Goal: Check status: Check status

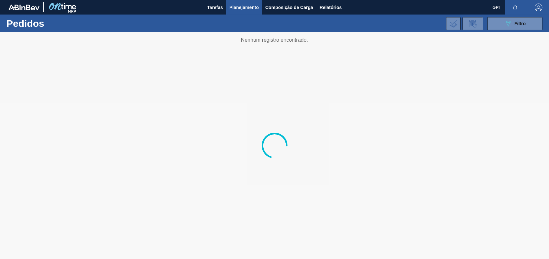
click at [492, 31] on div "089F7B8B-B2A5-4AFE-B5C0-19BA573D28AC Filtro Código Pedido Portal × 2022063 Códi…" at bounding box center [323, 23] width 444 height 19
click at [498, 23] on button "089F7B8B-B2A5-4AFE-B5C0-19BA573D28AC Filtro" at bounding box center [514, 23] width 55 height 13
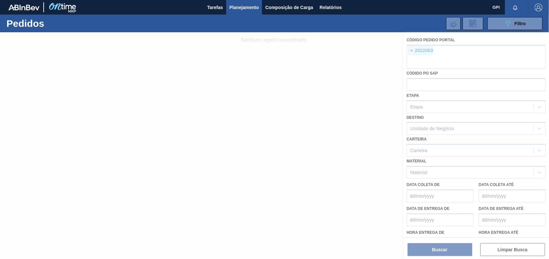
click at [412, 51] on div at bounding box center [274, 145] width 549 height 227
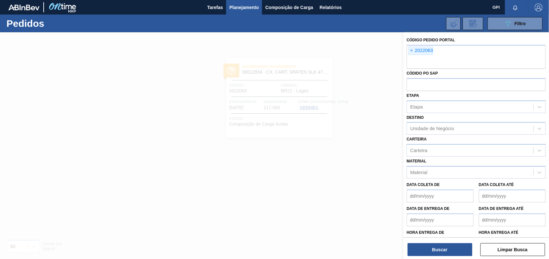
click at [412, 51] on span "×" at bounding box center [411, 51] width 6 height 8
click at [407, 49] on div "× 2022063" at bounding box center [475, 57] width 139 height 24
click at [411, 49] on span "×" at bounding box center [411, 51] width 6 height 8
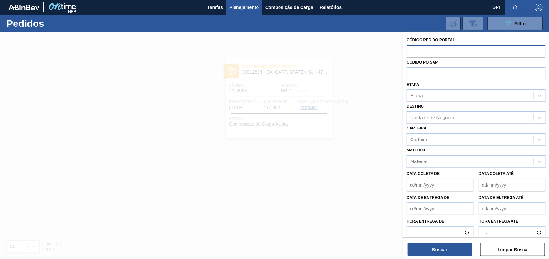
click at [411, 49] on input "text" at bounding box center [475, 51] width 139 height 12
paste input "2022064"
type input "2022064"
click at [447, 250] on button "Buscar" at bounding box center [439, 249] width 65 height 13
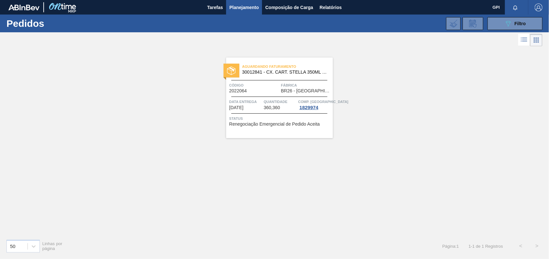
click at [263, 88] on span "Código" at bounding box center [254, 85] width 50 height 6
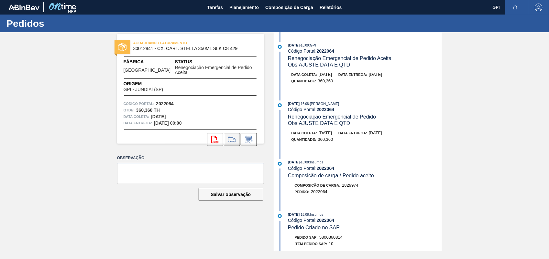
click at [238, 133] on button at bounding box center [232, 139] width 16 height 13
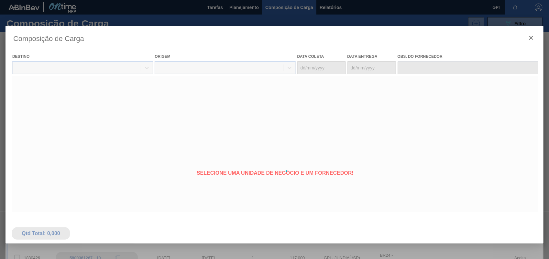
type coleta "30/09/2025"
type entrega "03/10/2025"
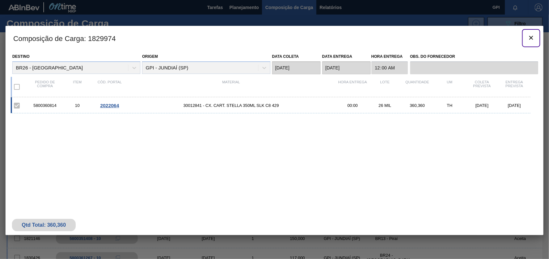
click at [528, 39] on icon "botão de ícone" at bounding box center [531, 38] width 8 height 8
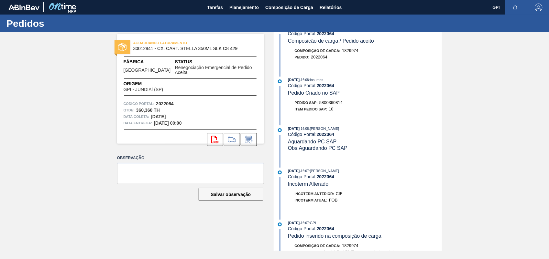
scroll to position [123, 0]
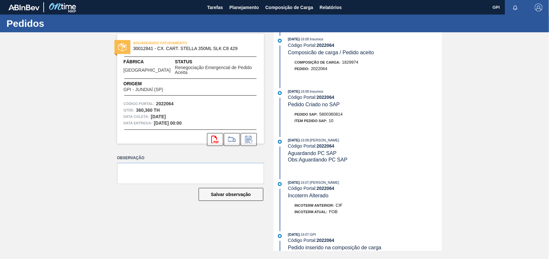
drag, startPoint x: 151, startPoint y: 112, endPoint x: 175, endPoint y: 109, distance: 23.4
click at [175, 113] on div "Data coleta: 30/09/2025" at bounding box center [190, 116] width 134 height 6
copy strong "30/09/2025"
click at [215, 107] on div "Qtde : 360,360 TH" at bounding box center [190, 110] width 134 height 6
drag, startPoint x: 152, startPoint y: 112, endPoint x: 175, endPoint y: 112, distance: 22.9
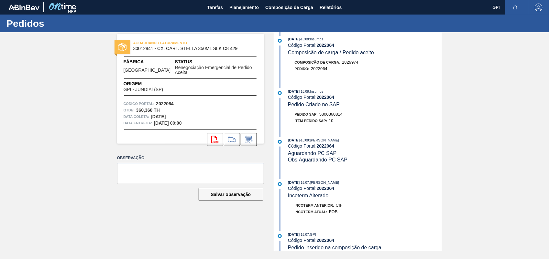
click at [175, 113] on div "Data coleta: 30/09/2025" at bounding box center [190, 116] width 134 height 6
copy strong "30/09/2025"
click at [204, 107] on div "Qtde : 360,360 TH" at bounding box center [190, 110] width 134 height 6
drag, startPoint x: 152, startPoint y: 112, endPoint x: 182, endPoint y: 112, distance: 30.1
click at [182, 113] on div "Data coleta: 30/09/2025" at bounding box center [190, 116] width 134 height 6
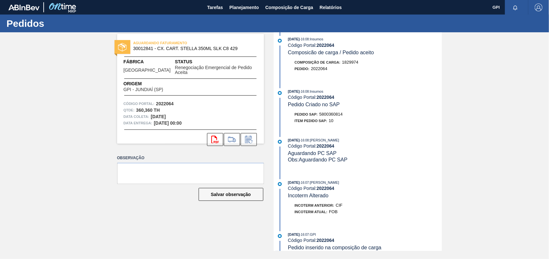
copy strong "30/09/2025"
drag, startPoint x: 133, startPoint y: 49, endPoint x: 154, endPoint y: 49, distance: 21.0
click at [154, 49] on div "AGUARDANDO FATURAMENTO 30012841 - CX. CART. STELLA 350ML SLK C8 429" at bounding box center [190, 46] width 147 height 15
copy span "30012841"
drag, startPoint x: 137, startPoint y: 106, endPoint x: 152, endPoint y: 107, distance: 15.2
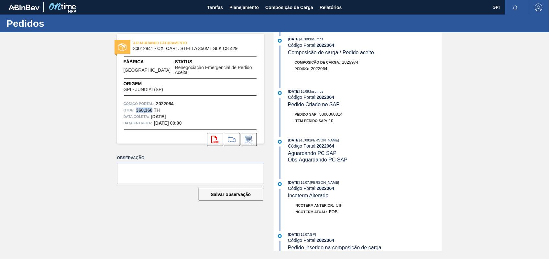
click at [152, 108] on strong "360,360 TH" at bounding box center [148, 110] width 24 height 5
copy strong "360,360"
drag, startPoint x: 158, startPoint y: 47, endPoint x: 242, endPoint y: 49, distance: 84.1
click at [242, 49] on span "30012841 - CX. CART. STELLA 350ML SLK C8 429" at bounding box center [191, 48] width 117 height 5
copy span "CX. CART. STELLA 350ML SLK C8 429"
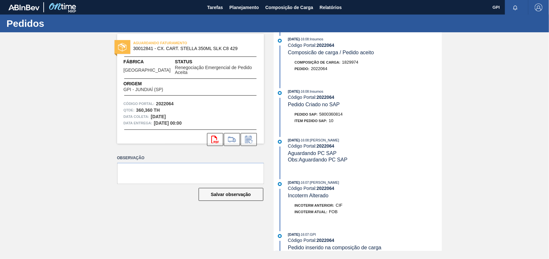
click at [341, 117] on span "5800360814" at bounding box center [330, 114] width 23 height 5
copy span "5800360814"
click at [167, 101] on strong "2022064" at bounding box center [165, 103] width 18 height 5
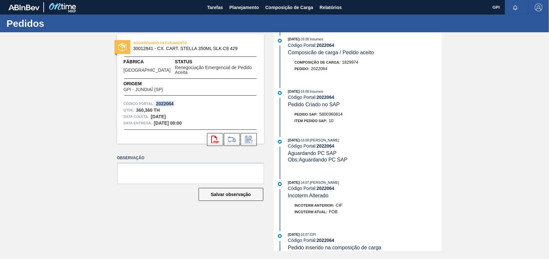
copy strong "2022064"
click at [216, 133] on button "svg{fill:#ff0000}" at bounding box center [215, 139] width 16 height 13
click at [464, 133] on div "AGUARDANDO FATURAMENTO 30012841 - CX. CART. STELLA 350ML SLK C8 429 Fábrica Ube…" at bounding box center [274, 141] width 549 height 219
drag, startPoint x: 123, startPoint y: 68, endPoint x: 150, endPoint y: 66, distance: 26.3
click at [150, 66] on div "Fábrica Uberlândia" at bounding box center [148, 67] width 51 height 17
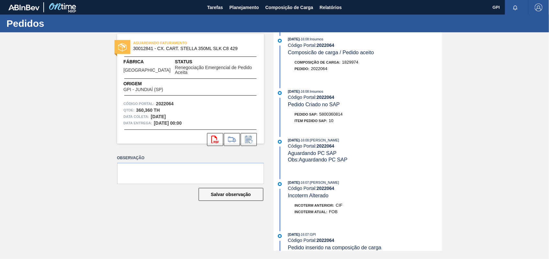
click at [126, 68] on span "Uberlândia" at bounding box center [146, 70] width 47 height 5
drag, startPoint x: 124, startPoint y: 68, endPoint x: 146, endPoint y: 69, distance: 21.7
click at [146, 69] on div "Fábrica Uberlândia" at bounding box center [148, 67] width 51 height 17
copy span "Uberlândia"
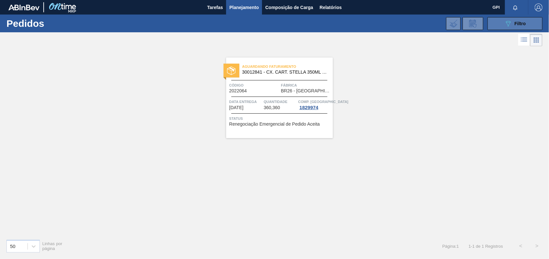
click at [524, 18] on button "089F7B8B-B2A5-4AFE-B5C0-19BA573D28AC Filtro" at bounding box center [514, 23] width 55 height 13
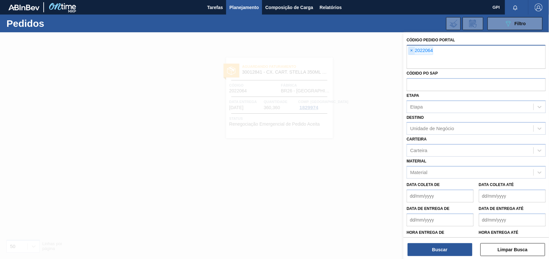
click at [410, 51] on span "×" at bounding box center [411, 51] width 6 height 8
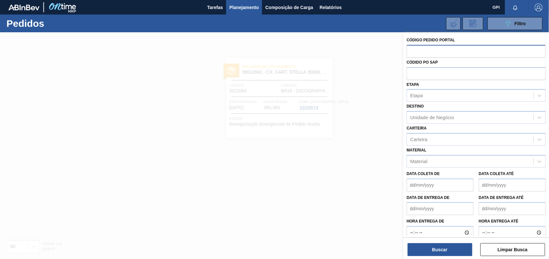
paste input "1982259"
type input "1982259"
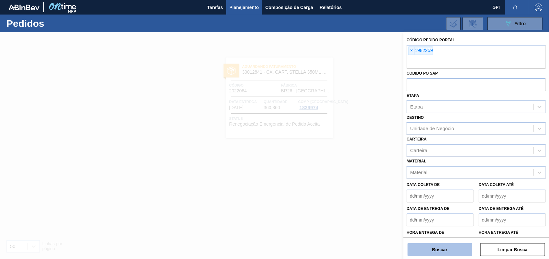
click at [441, 252] on button "Buscar" at bounding box center [439, 249] width 65 height 13
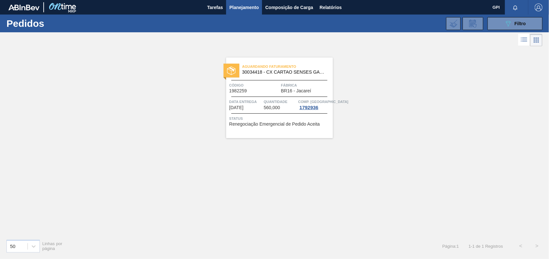
click at [257, 84] on span "Código" at bounding box center [254, 85] width 50 height 6
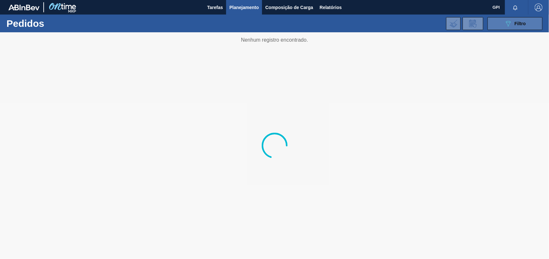
click at [498, 22] on button "089F7B8B-B2A5-4AFE-B5C0-19BA573D28AC Filtro" at bounding box center [514, 23] width 55 height 13
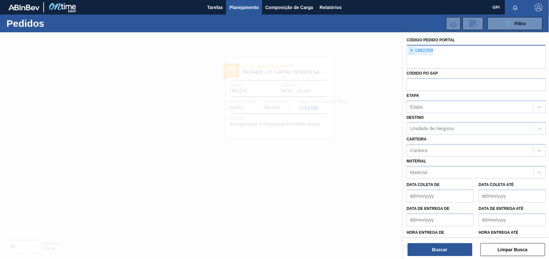
click at [411, 52] on span "×" at bounding box center [411, 51] width 6 height 8
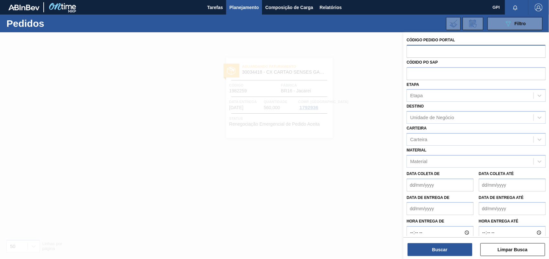
paste input "text"
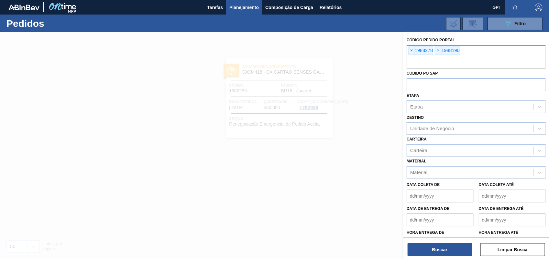
click at [396, 256] on div at bounding box center [274, 161] width 549 height 259
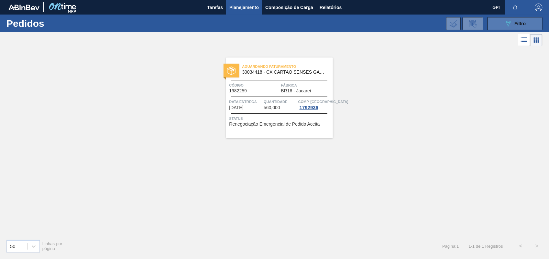
click at [492, 28] on button "089F7B8B-B2A5-4AFE-B5C0-19BA573D28AC Filtro" at bounding box center [514, 23] width 55 height 13
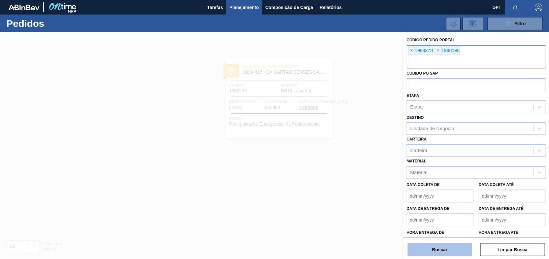
click at [416, 252] on button "Buscar" at bounding box center [439, 249] width 65 height 13
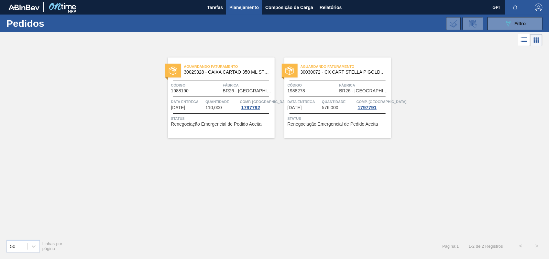
click at [327, 82] on span "Código" at bounding box center [312, 85] width 50 height 6
click at [208, 88] on span "Código" at bounding box center [196, 85] width 50 height 6
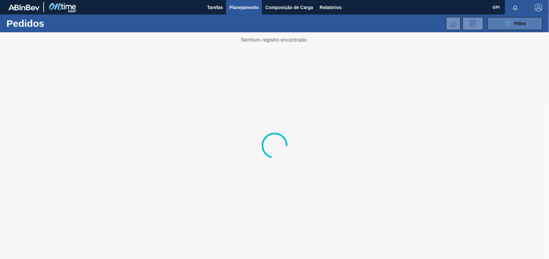
click at [538, 19] on button "089F7B8B-B2A5-4AFE-B5C0-19BA573D28AC Filtro" at bounding box center [514, 23] width 55 height 13
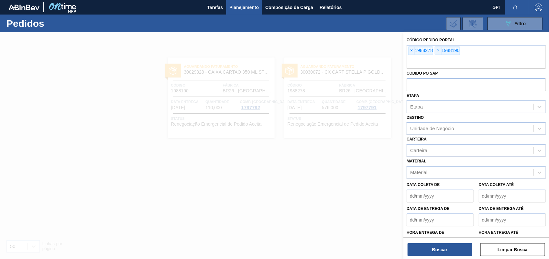
click at [412, 50] on span "×" at bounding box center [411, 51] width 6 height 8
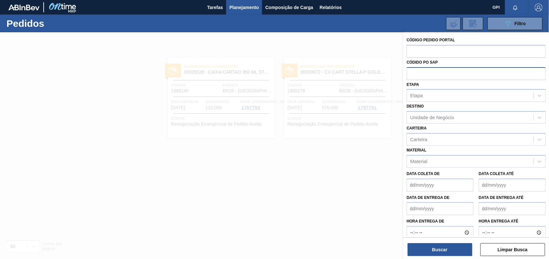
paste input "text"
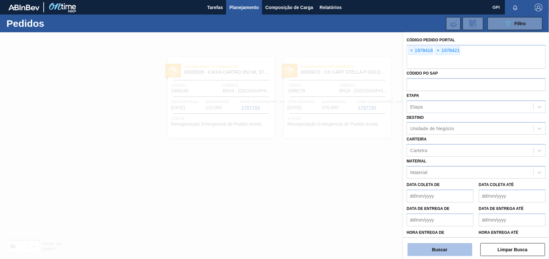
click at [435, 254] on button "Buscar" at bounding box center [439, 249] width 65 height 13
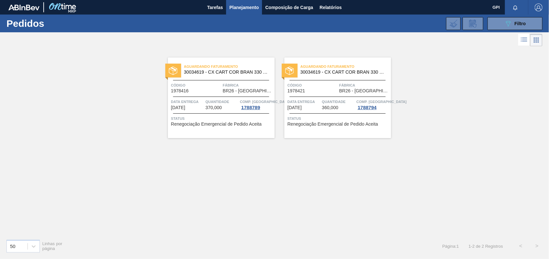
click at [214, 81] on div "Aguardando Faturamento 30034619 - CX CART COR BRAN 330 C6 298G CENT Código 1978…" at bounding box center [221, 98] width 107 height 81
click at [311, 87] on span "Código" at bounding box center [312, 85] width 50 height 6
click at [508, 28] on button "089F7B8B-B2A5-4AFE-B5C0-19BA573D28AC Filtro" at bounding box center [514, 23] width 55 height 13
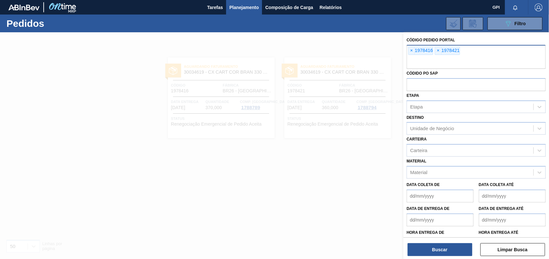
click at [416, 50] on div "× 1978416" at bounding box center [420, 51] width 25 height 8
click at [408, 52] on div "× 1978416 × 1978421" at bounding box center [475, 57] width 139 height 24
click at [412, 51] on span "×" at bounding box center [411, 51] width 6 height 8
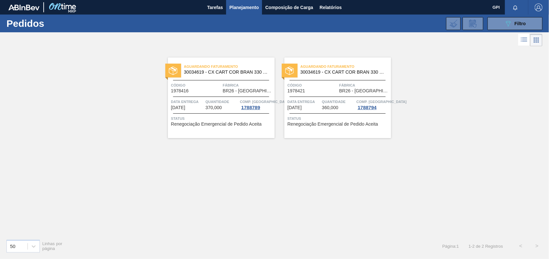
click at [335, 85] on span "Código" at bounding box center [312, 85] width 50 height 6
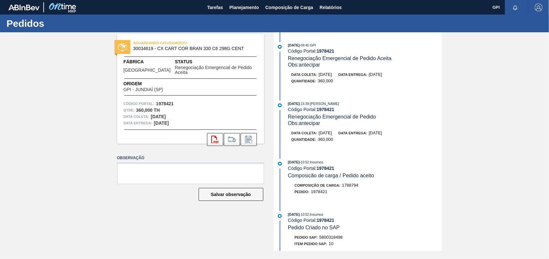
drag, startPoint x: 8, startPoint y: 1, endPoint x: 25, endPoint y: 146, distance: 146.5
click at [26, 146] on div "AGUARDANDO FATURAMENTO 30034619 - CX CART COR BRAN 330 C6 298G CENT Fábrica Ube…" at bounding box center [274, 141] width 549 height 219
